Goal: Transaction & Acquisition: Purchase product/service

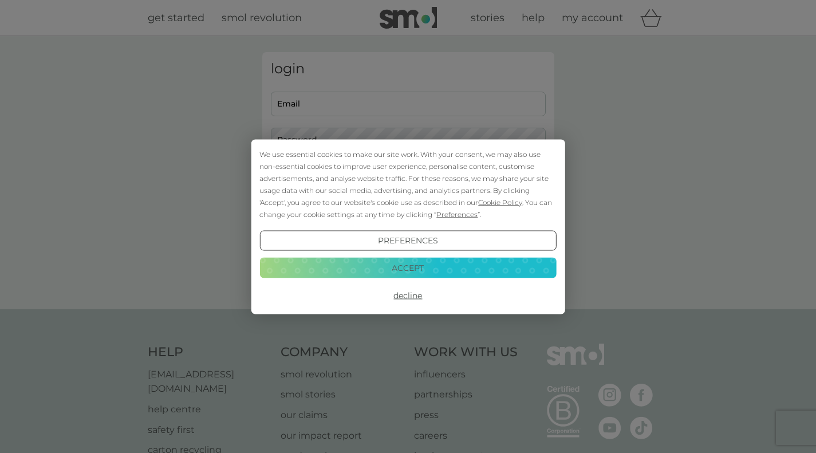
type input "[PERSON_NAME][EMAIL_ADDRESS][DOMAIN_NAME]"
click at [413, 276] on button "Accept" at bounding box center [407, 268] width 296 height 21
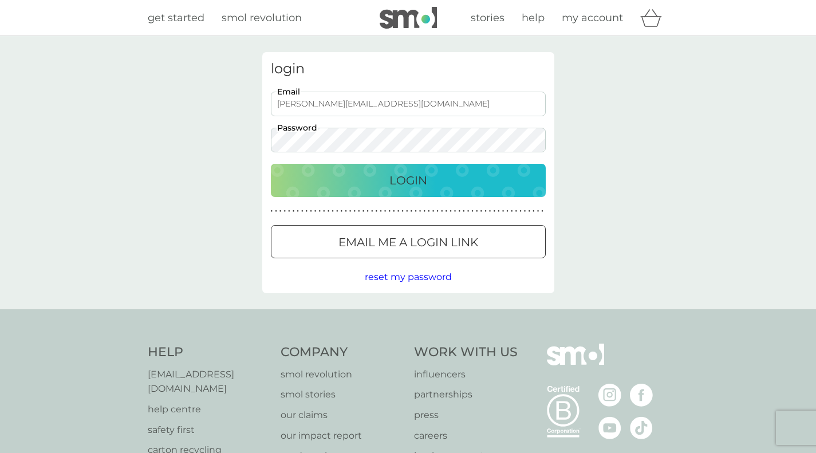
click at [390, 187] on p "Login" at bounding box center [408, 180] width 38 height 18
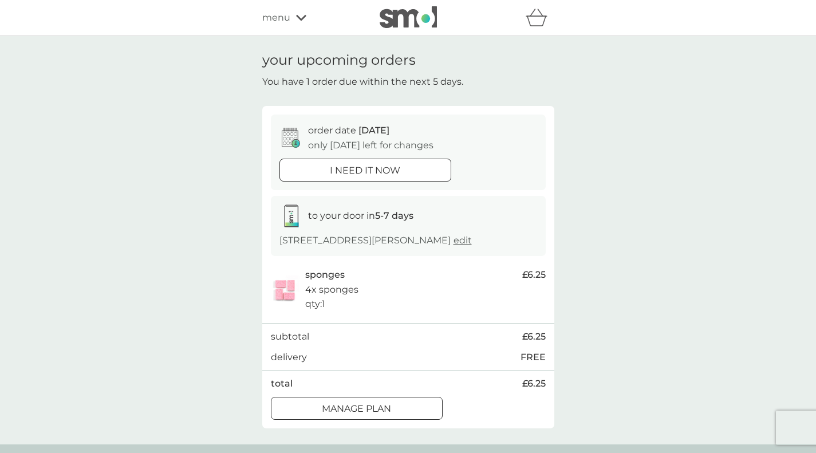
click at [343, 409] on div at bounding box center [356, 408] width 41 height 12
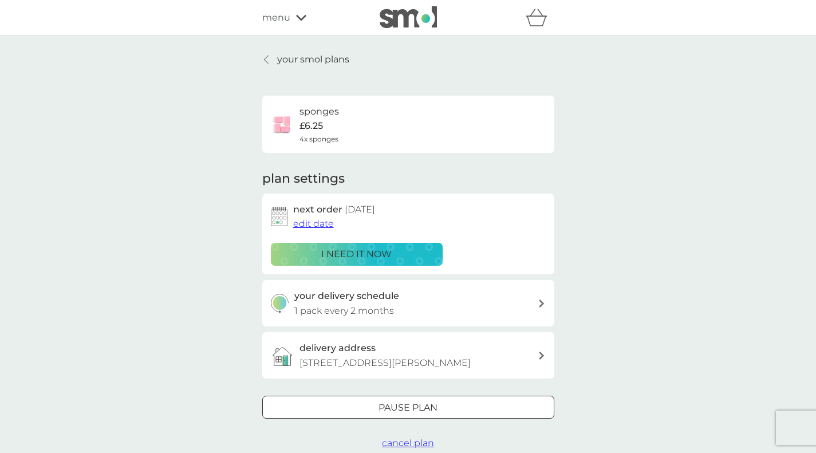
click at [525, 302] on div "your delivery schedule 1 pack every 2 months" at bounding box center [415, 302] width 243 height 29
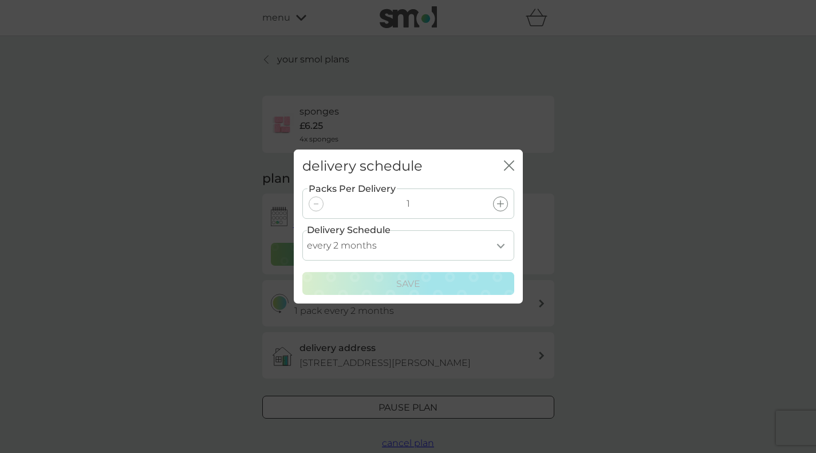
click at [503, 251] on select "every 1 month every 2 months every 3 months every 4 months every 5 months every…" at bounding box center [408, 245] width 212 height 30
select select "3"
click at [302, 230] on select "every 1 month every 2 months every 3 months every 4 months every 5 months every…" at bounding box center [408, 245] width 212 height 30
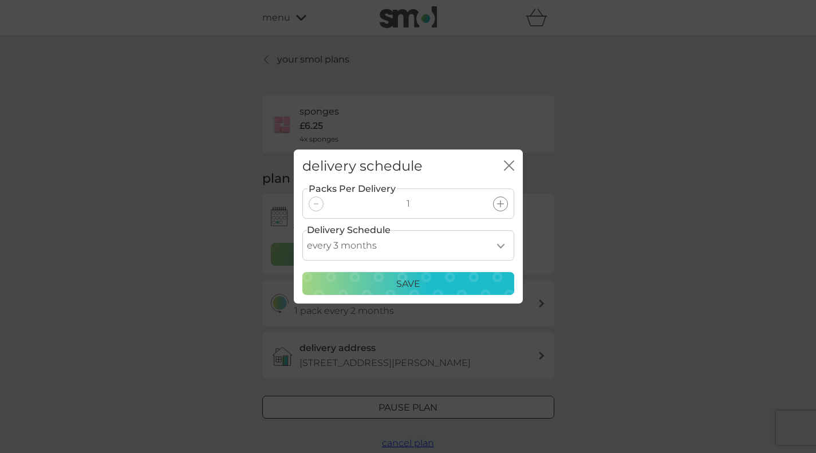
click at [412, 288] on p "Save" at bounding box center [408, 283] width 24 height 15
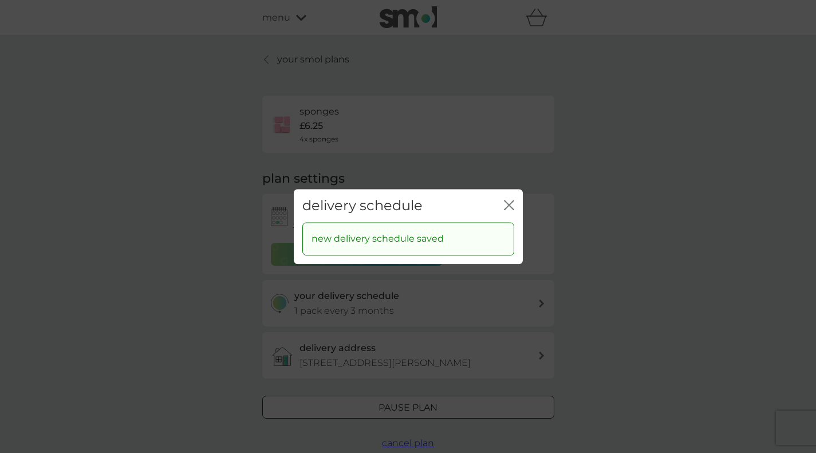
click at [503, 209] on div "delivery schedule close" at bounding box center [408, 206] width 229 height 34
click at [511, 201] on icon "close" at bounding box center [509, 205] width 10 height 10
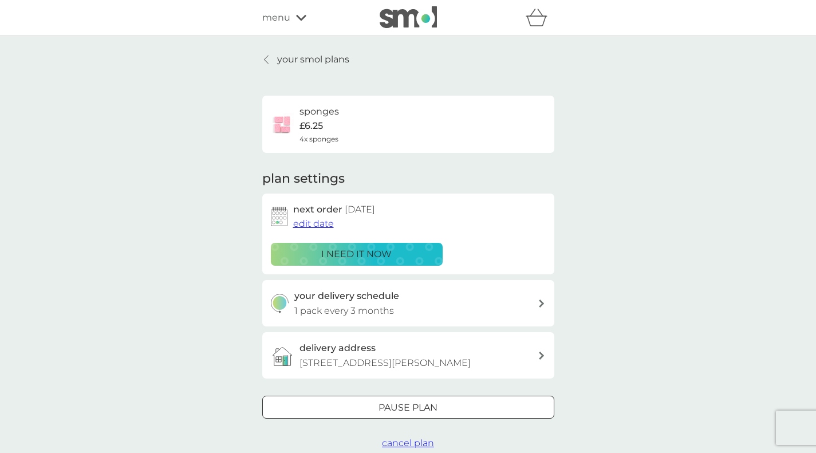
click at [315, 222] on span "edit date" at bounding box center [313, 223] width 41 height 11
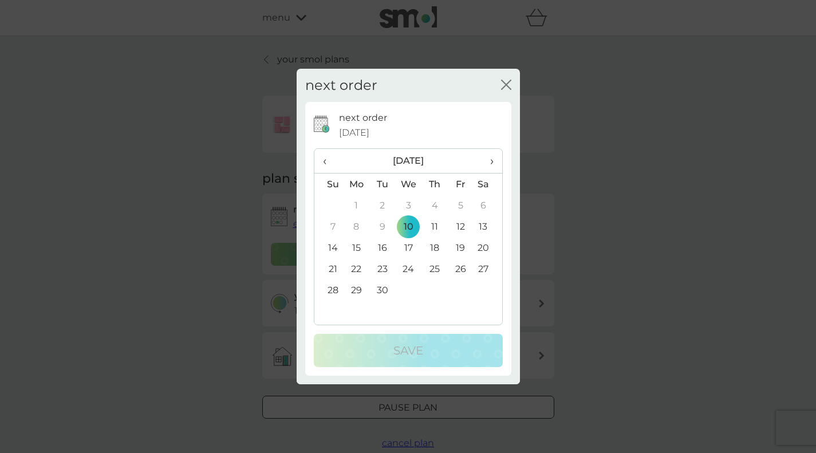
click at [381, 290] on td "30" at bounding box center [382, 289] width 26 height 21
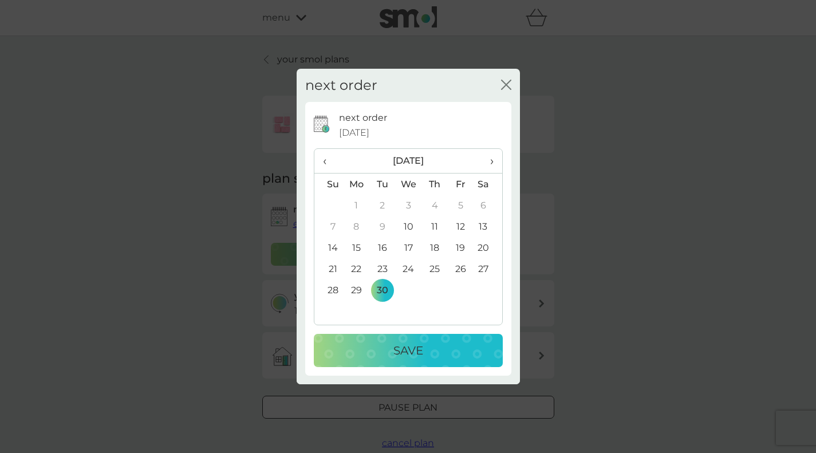
click at [396, 346] on p "Save" at bounding box center [408, 350] width 30 height 18
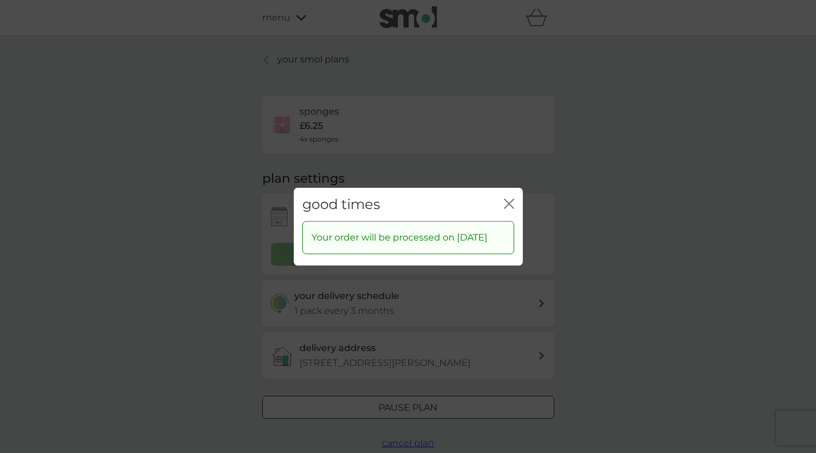
click at [508, 198] on icon "close" at bounding box center [509, 203] width 10 height 10
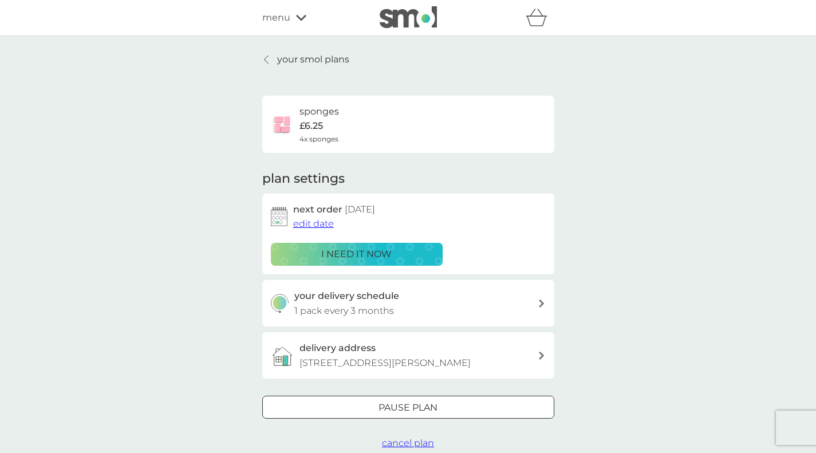
click at [308, 55] on p "your smol plans" at bounding box center [313, 59] width 72 height 15
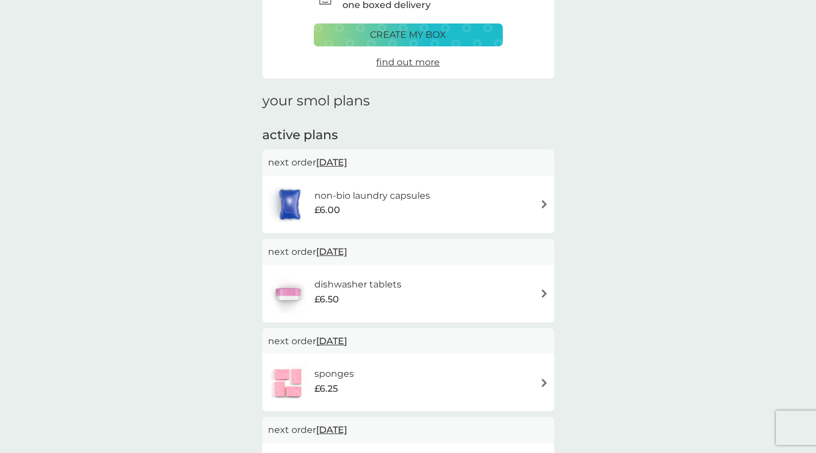
scroll to position [113, 0]
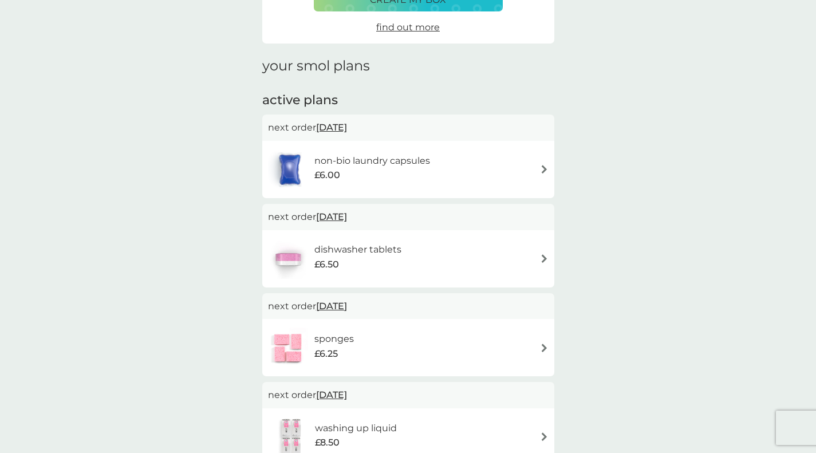
click at [533, 255] on div "dishwasher tablets £6.50" at bounding box center [408, 259] width 280 height 40
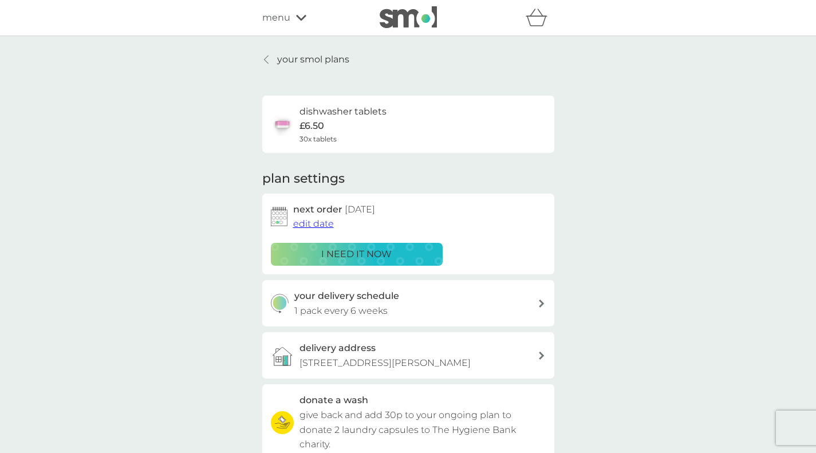
click at [337, 250] on p "i need it now" at bounding box center [356, 254] width 70 height 15
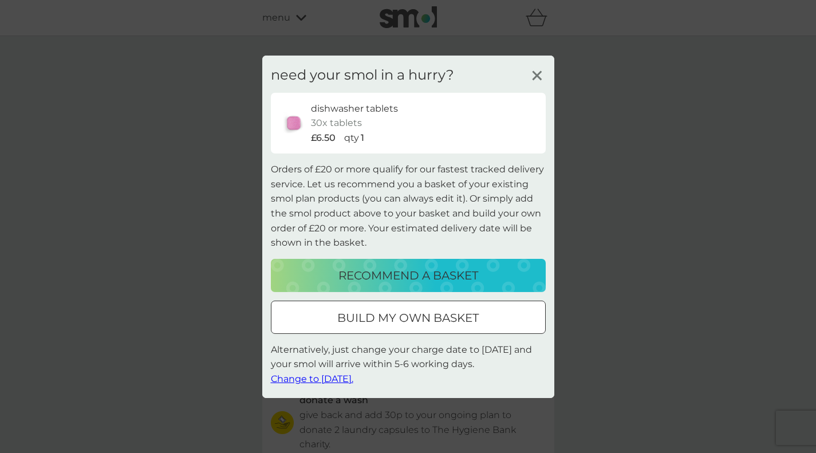
click at [538, 76] on line at bounding box center [536, 75] width 9 height 9
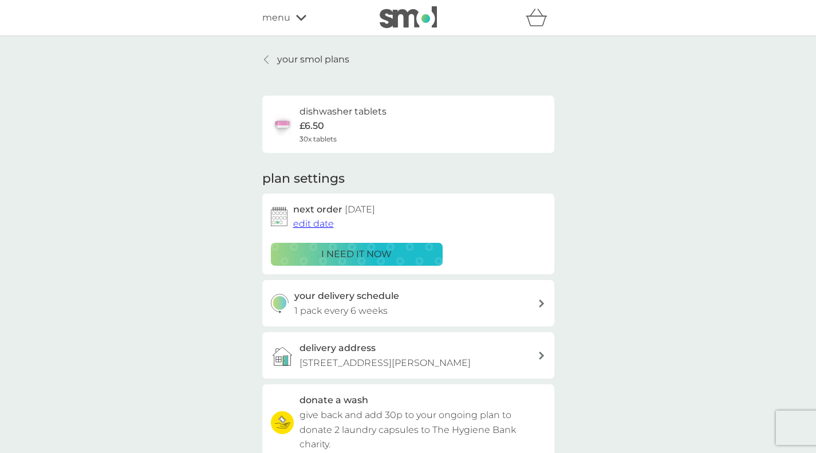
click at [396, 250] on div "i need it now" at bounding box center [356, 254] width 157 height 15
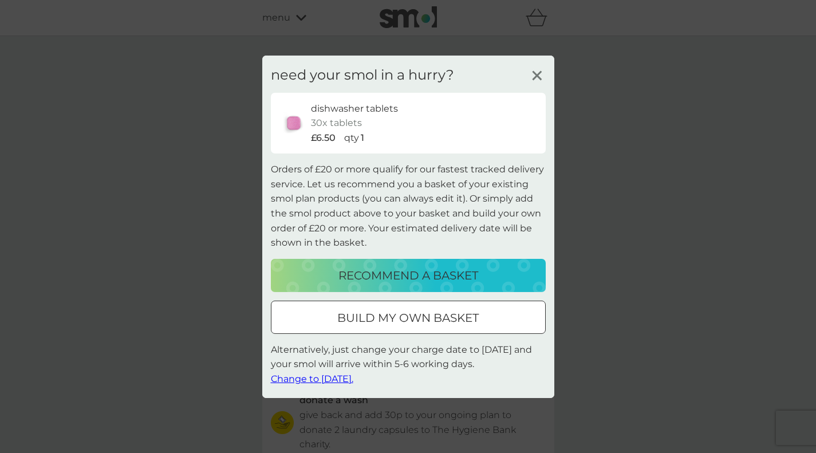
click at [377, 328] on button "build my own basket" at bounding box center [408, 316] width 275 height 33
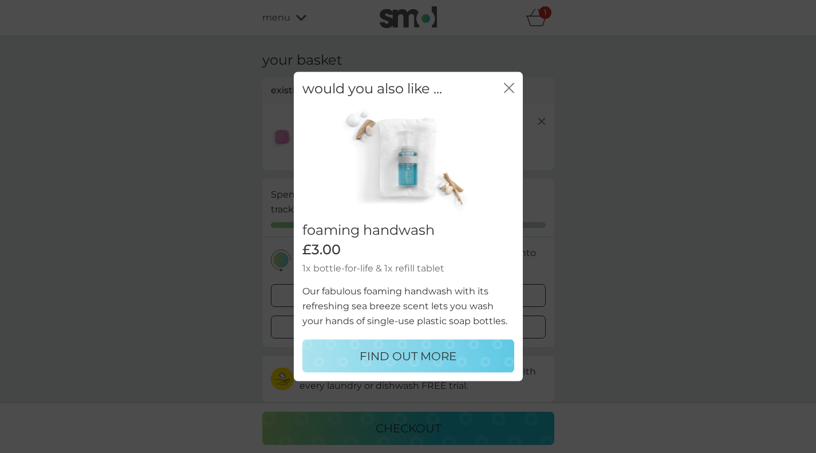
click at [505, 91] on icon "close" at bounding box center [506, 87] width 5 height 9
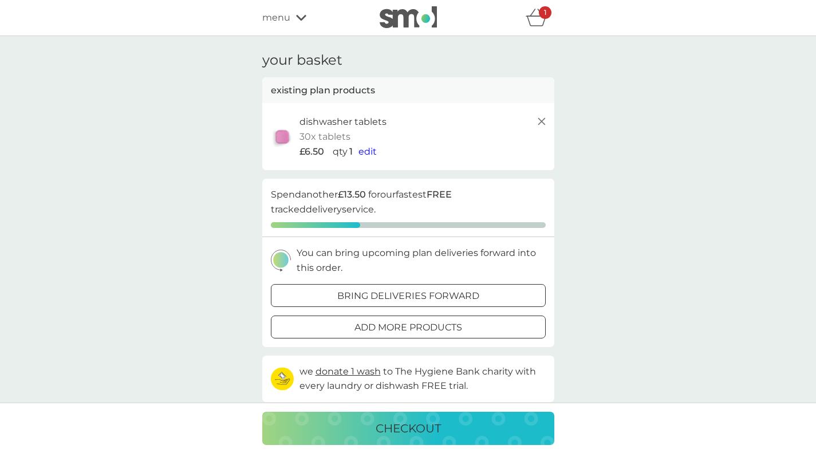
click at [403, 329] on div at bounding box center [407, 327] width 41 height 12
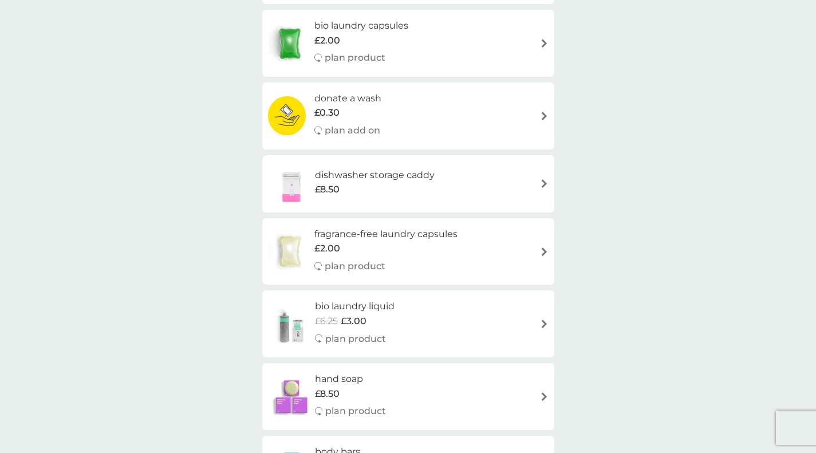
scroll to position [467, 0]
click at [547, 183] on img at bounding box center [544, 185] width 9 height 9
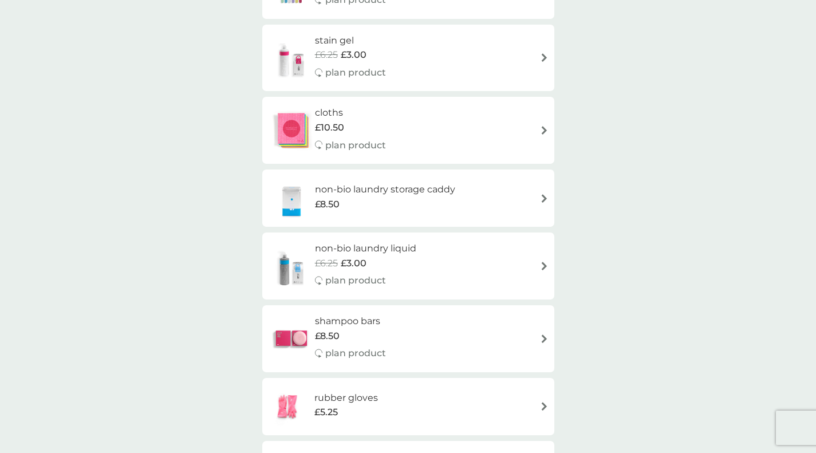
scroll to position [1026, 0]
click at [529, 193] on div "non-bio laundry storage caddy £8.50" at bounding box center [408, 197] width 280 height 40
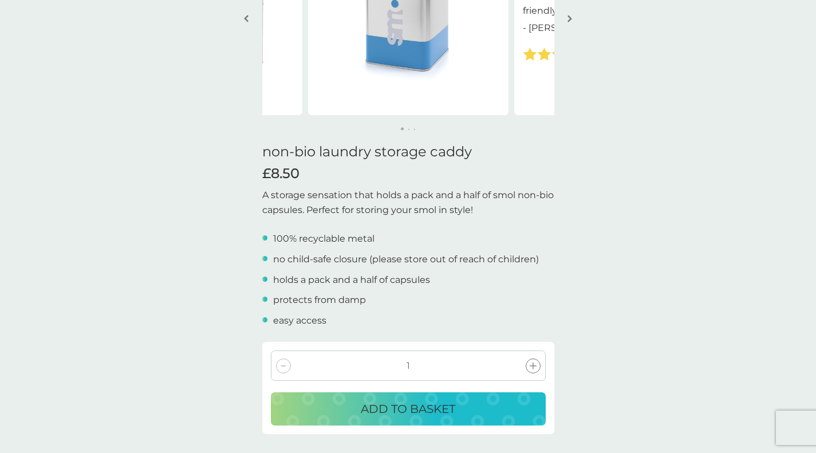
scroll to position [167, 0]
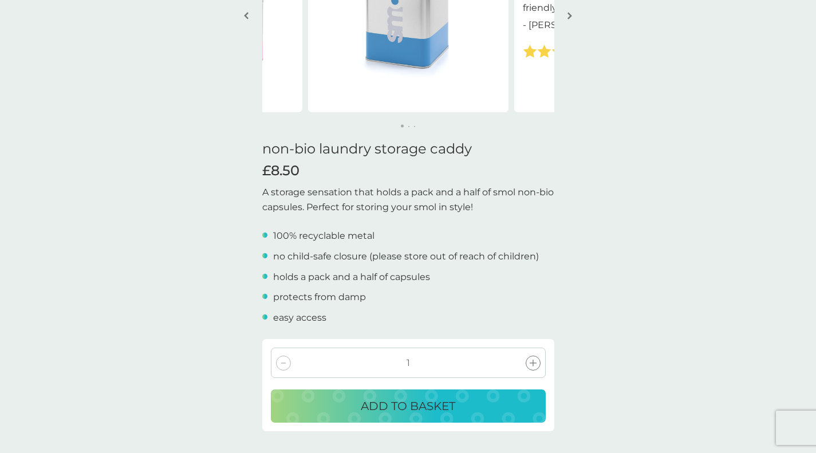
click at [449, 409] on p "ADD TO BASKET" at bounding box center [408, 406] width 94 height 18
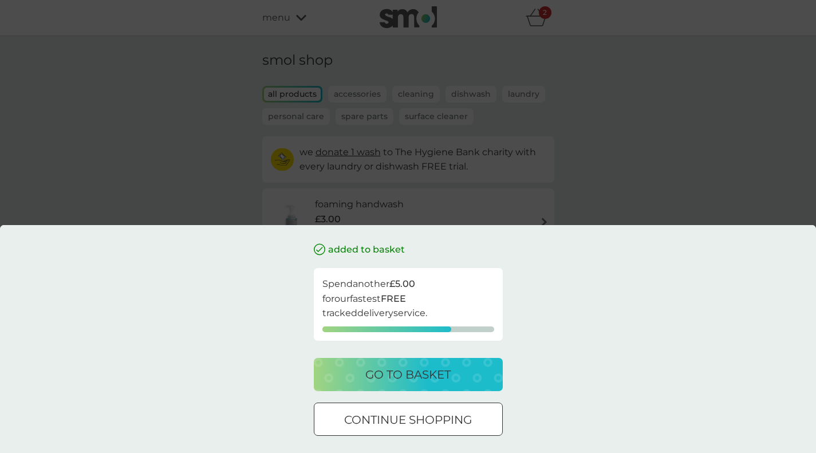
click at [421, 415] on div at bounding box center [407, 420] width 41 height 12
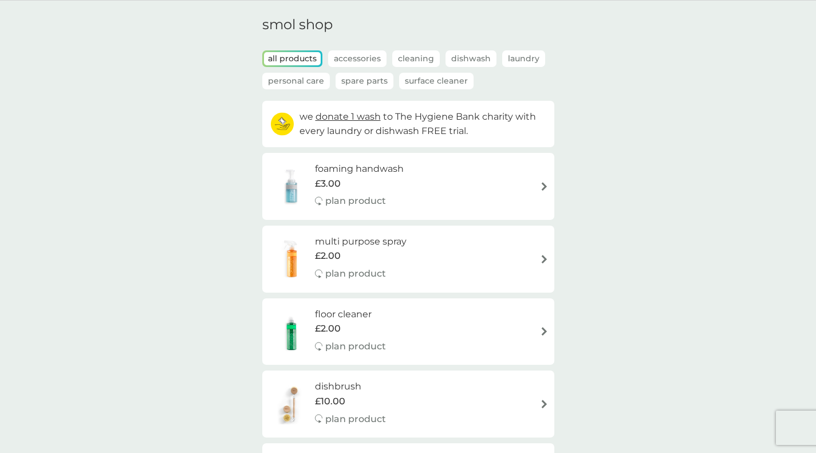
scroll to position [29, 0]
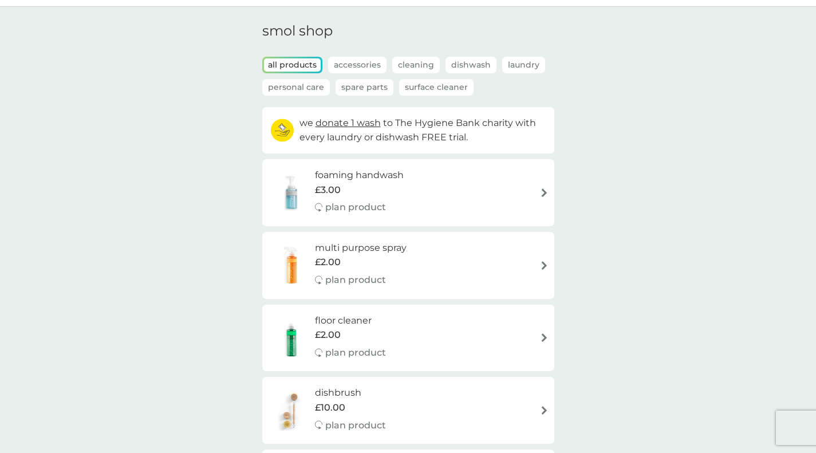
click at [533, 192] on div "foaming handwash £3.00 plan product" at bounding box center [408, 193] width 280 height 50
select select "119"
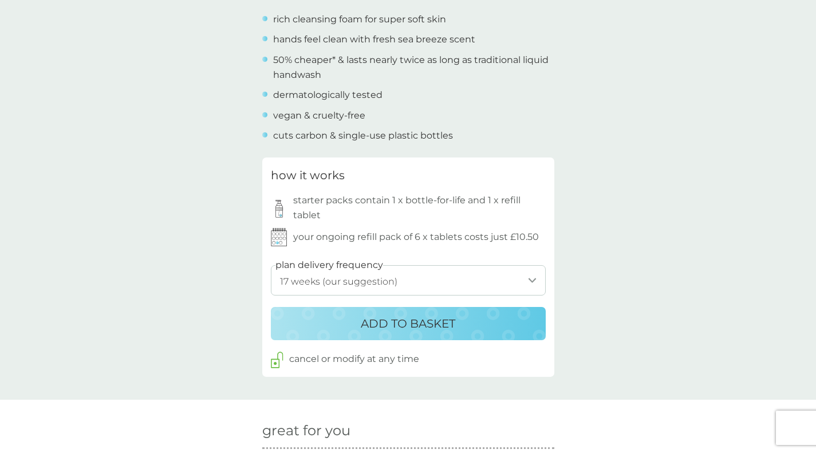
scroll to position [466, 0]
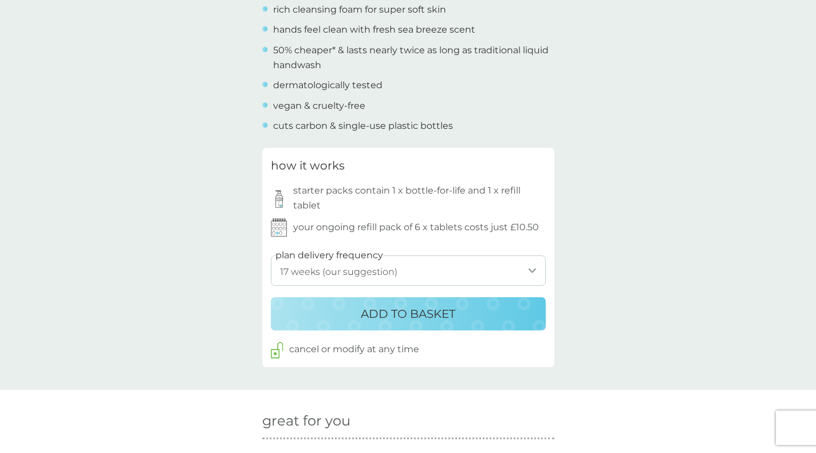
click at [719, 357] on div "back Excellent products and service Excellent products and service. - Sue Excel…" at bounding box center [408, 362] width 816 height 1553
click at [501, 315] on div "ADD TO BASKET" at bounding box center [408, 313] width 252 height 18
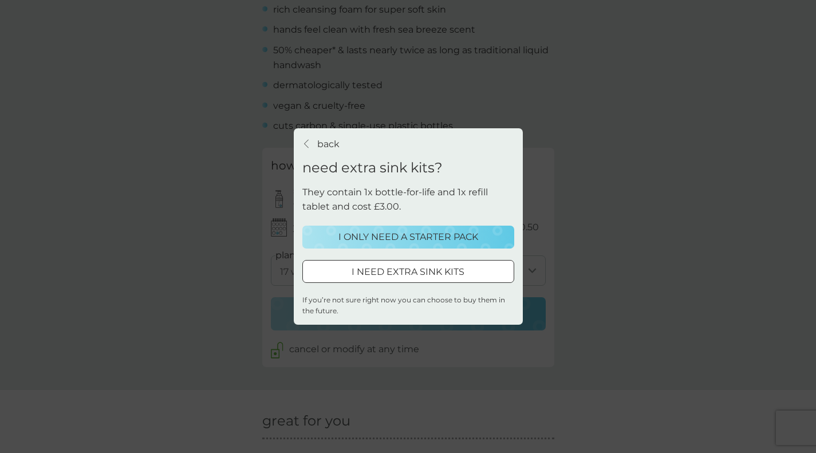
click at [488, 235] on div "I ONLY NEED A STARTER PACK" at bounding box center [408, 237] width 197 height 15
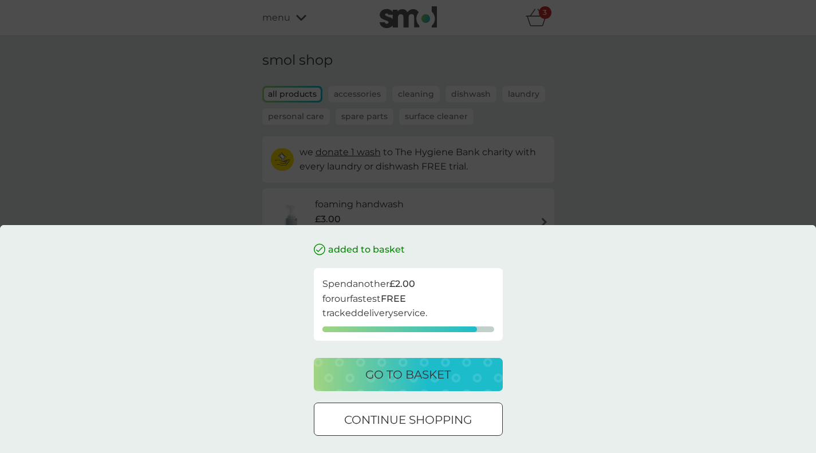
click at [636, 180] on div "added to basket Spend another £2.00 for our fastest FREE tracked delivery servi…" at bounding box center [408, 226] width 816 height 453
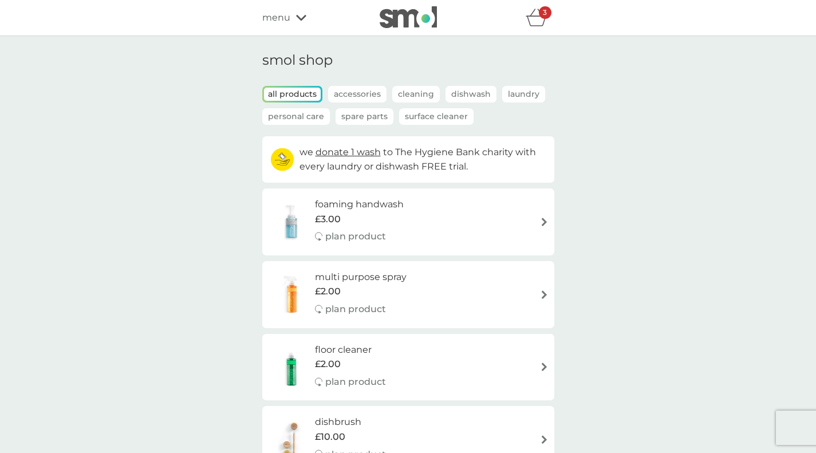
click at [547, 16] on div "3" at bounding box center [545, 12] width 13 height 13
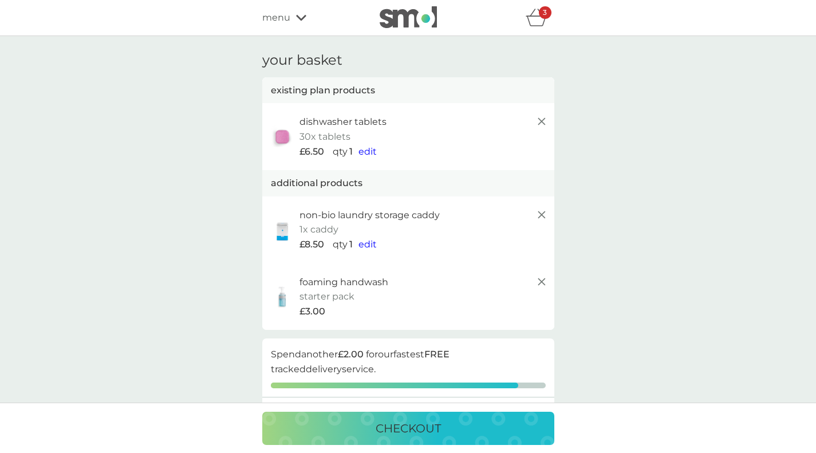
click at [366, 148] on span "edit" at bounding box center [367, 151] width 18 height 11
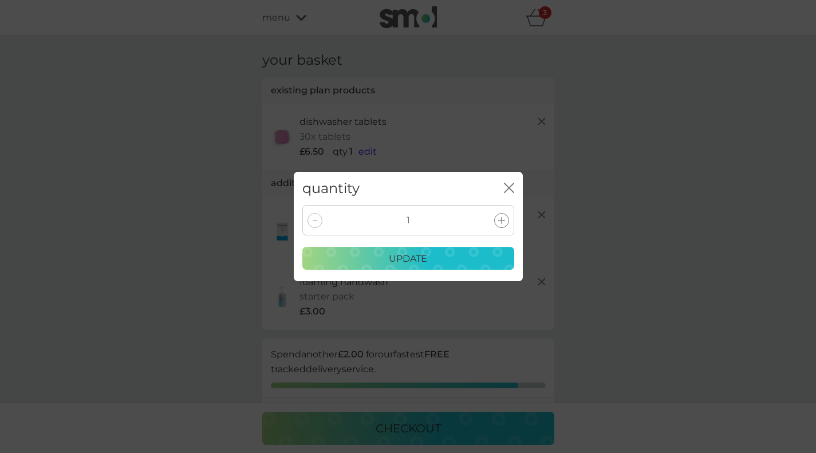
click at [501, 220] on icon at bounding box center [501, 220] width 7 height 7
click at [432, 257] on div "update" at bounding box center [408, 258] width 197 height 15
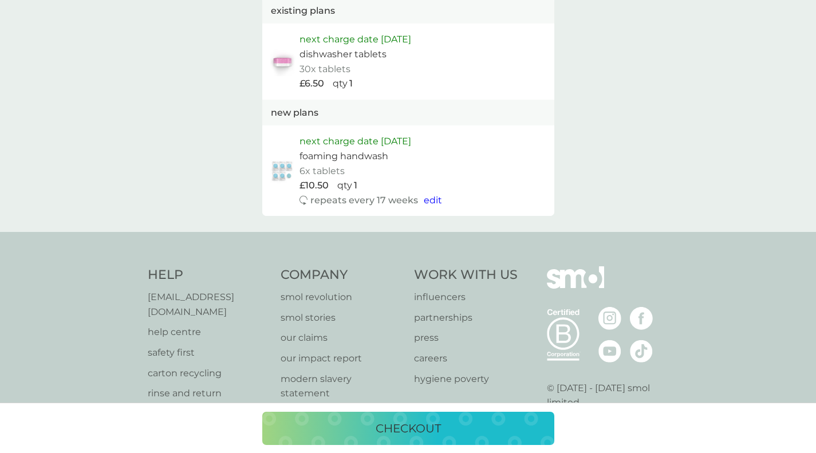
scroll to position [690, 0]
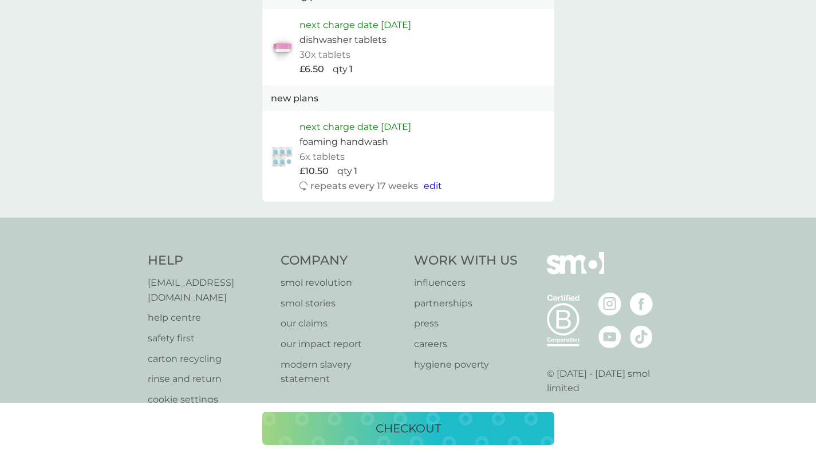
click at [433, 433] on p "checkout" at bounding box center [407, 428] width 65 height 18
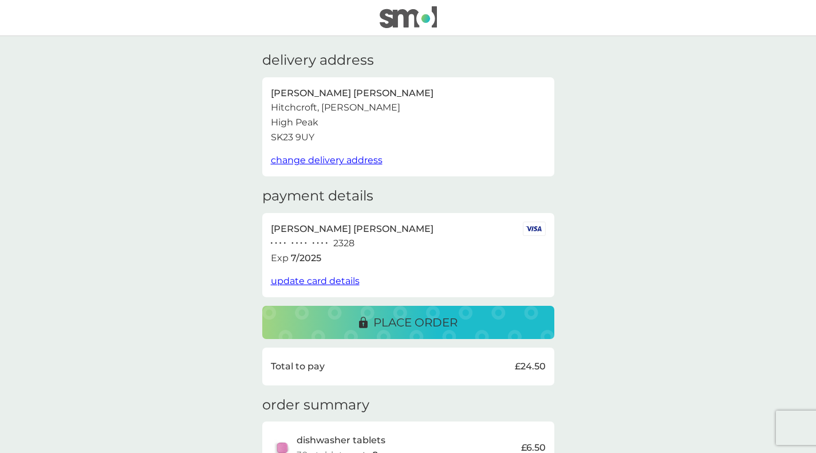
click at [462, 321] on div "place order" at bounding box center [408, 322] width 269 height 18
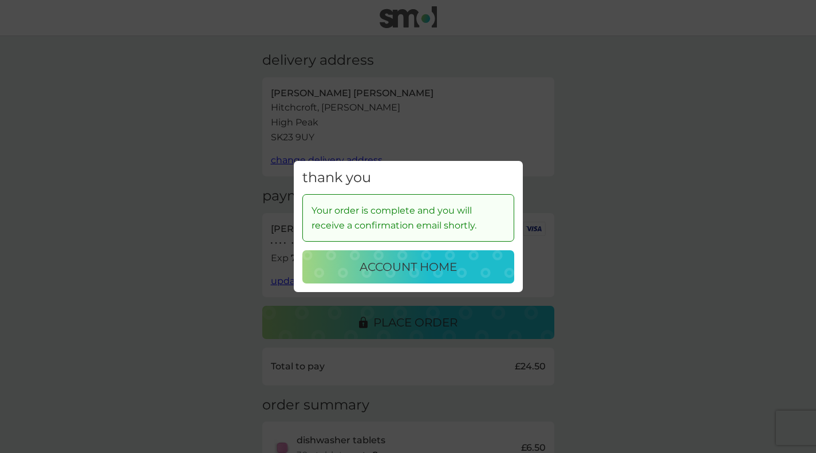
click at [453, 265] on p "account home" at bounding box center [407, 267] width 97 height 18
